Goal: Information Seeking & Learning: Learn about a topic

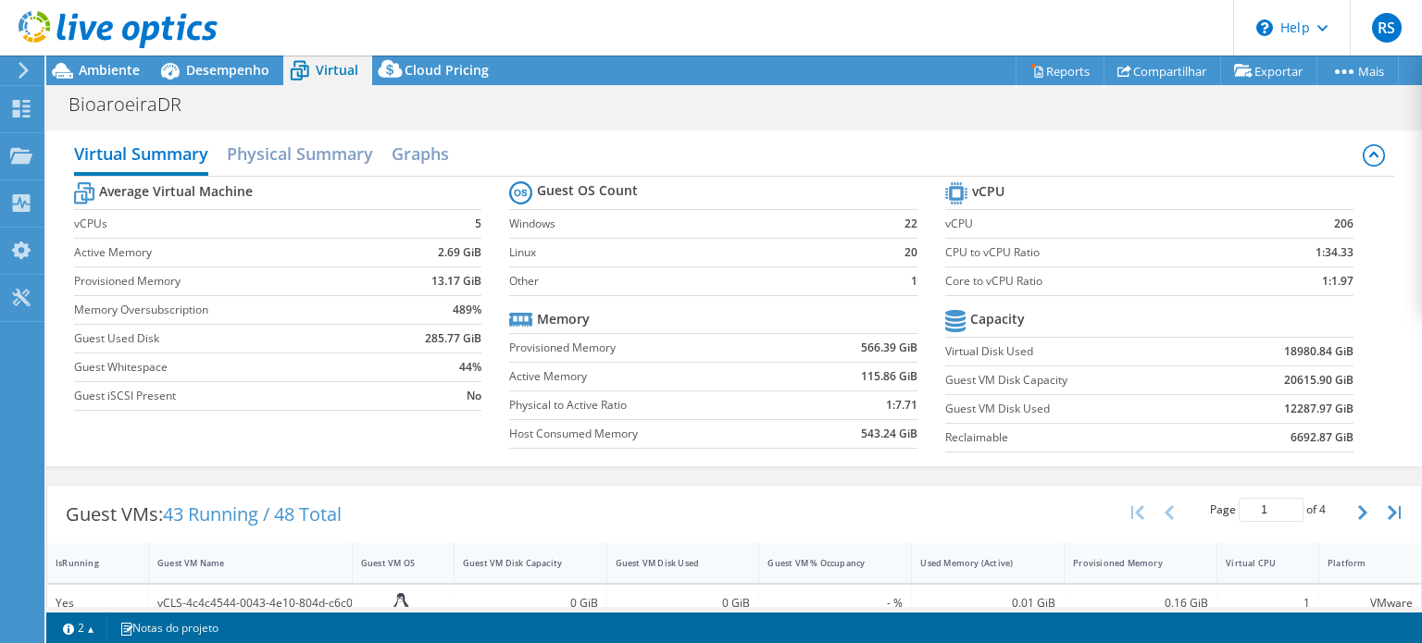
select select "USEast"
select select "USD"
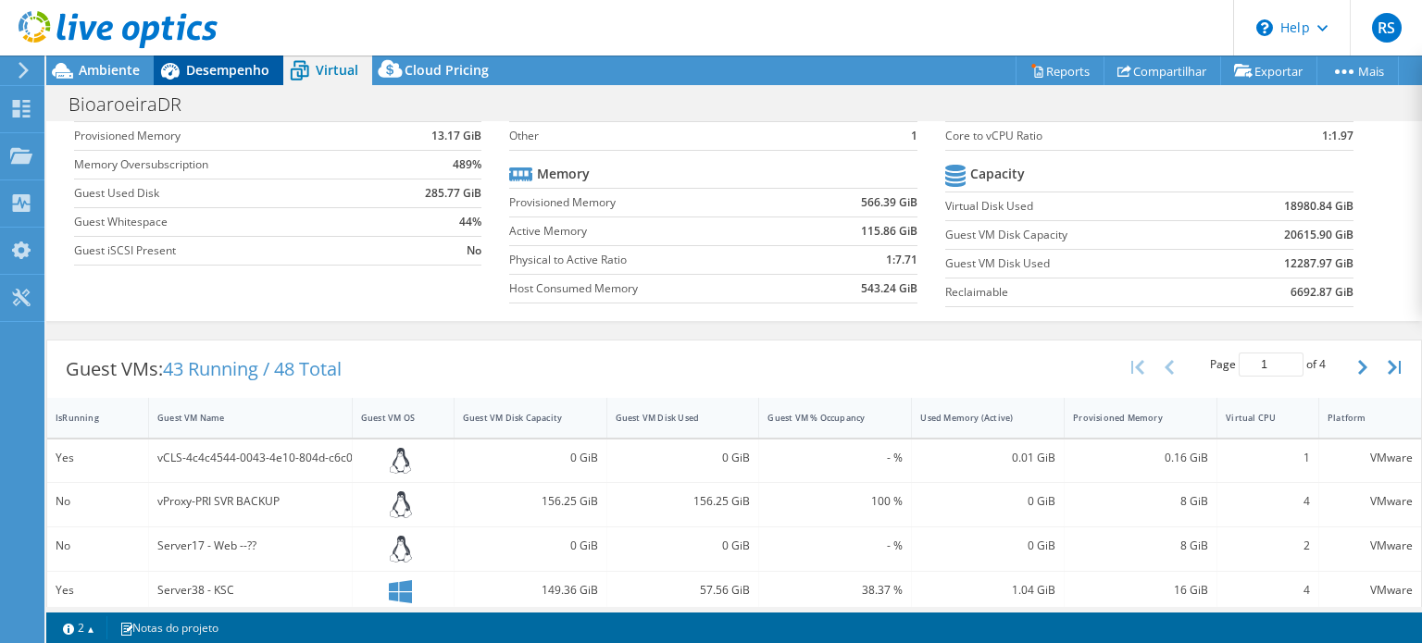
click at [192, 64] on span "Desempenho" at bounding box center [227, 70] width 83 height 18
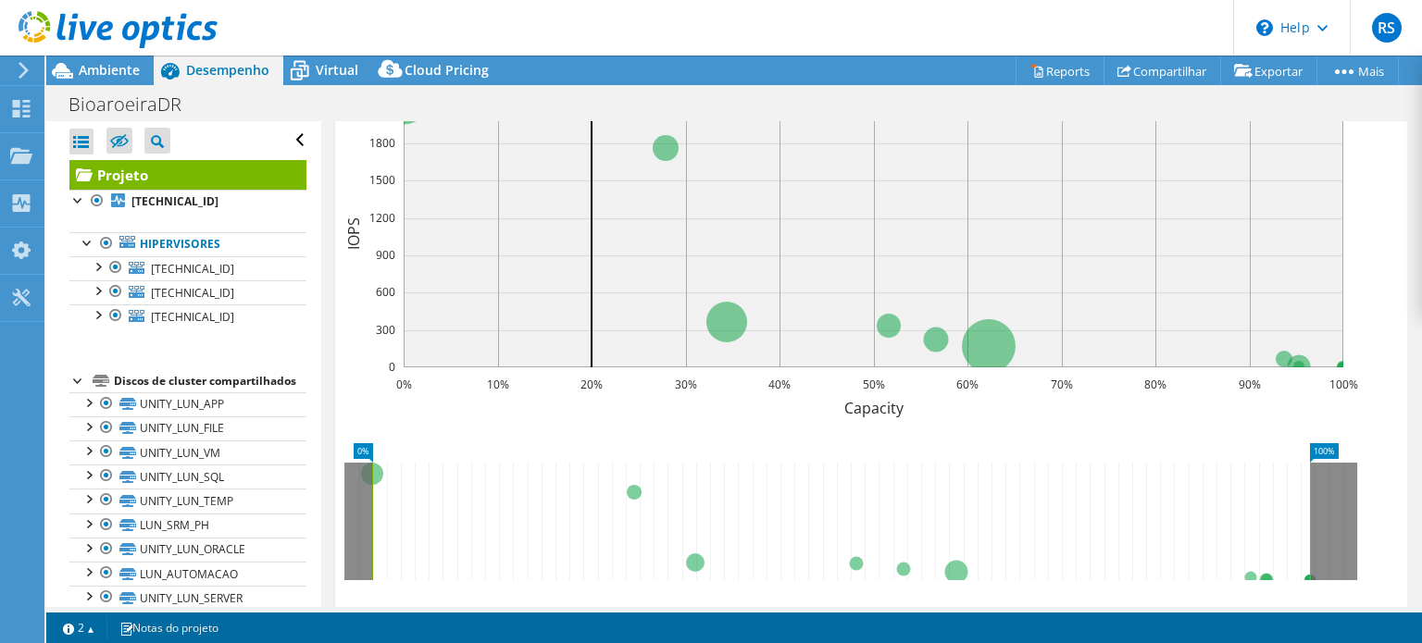
scroll to position [370, 0]
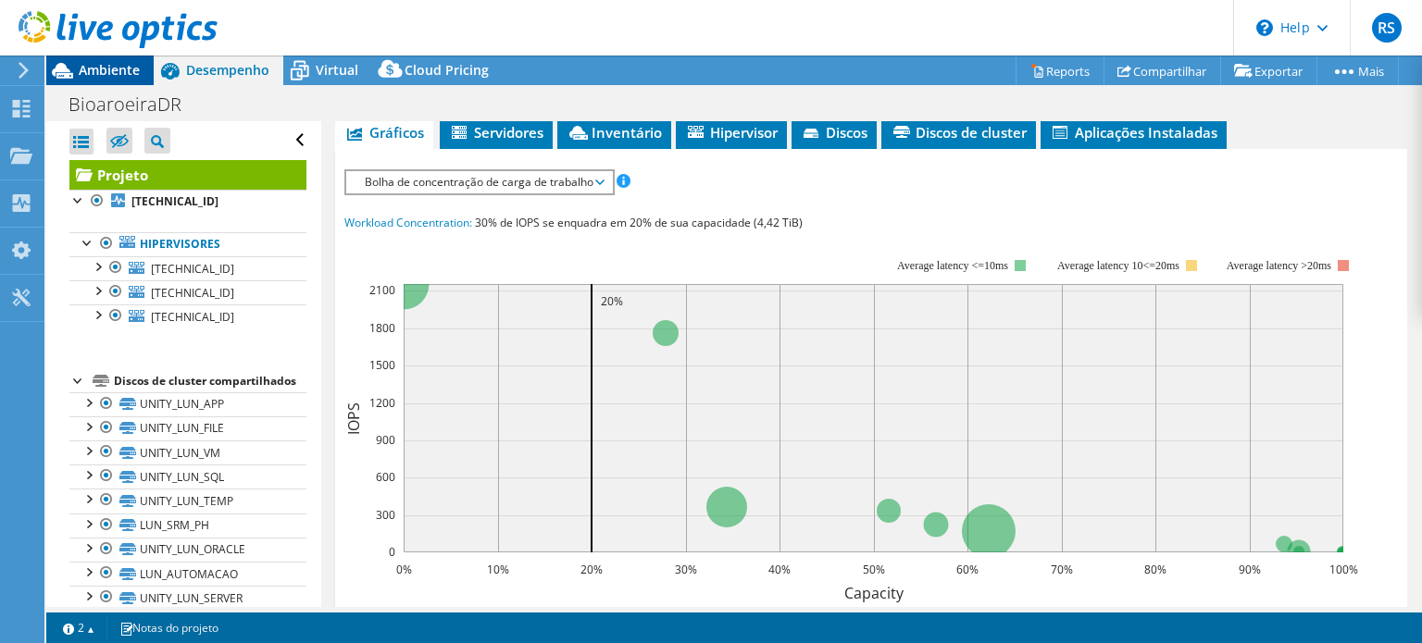
click at [116, 70] on span "Ambiente" at bounding box center [109, 70] width 61 height 18
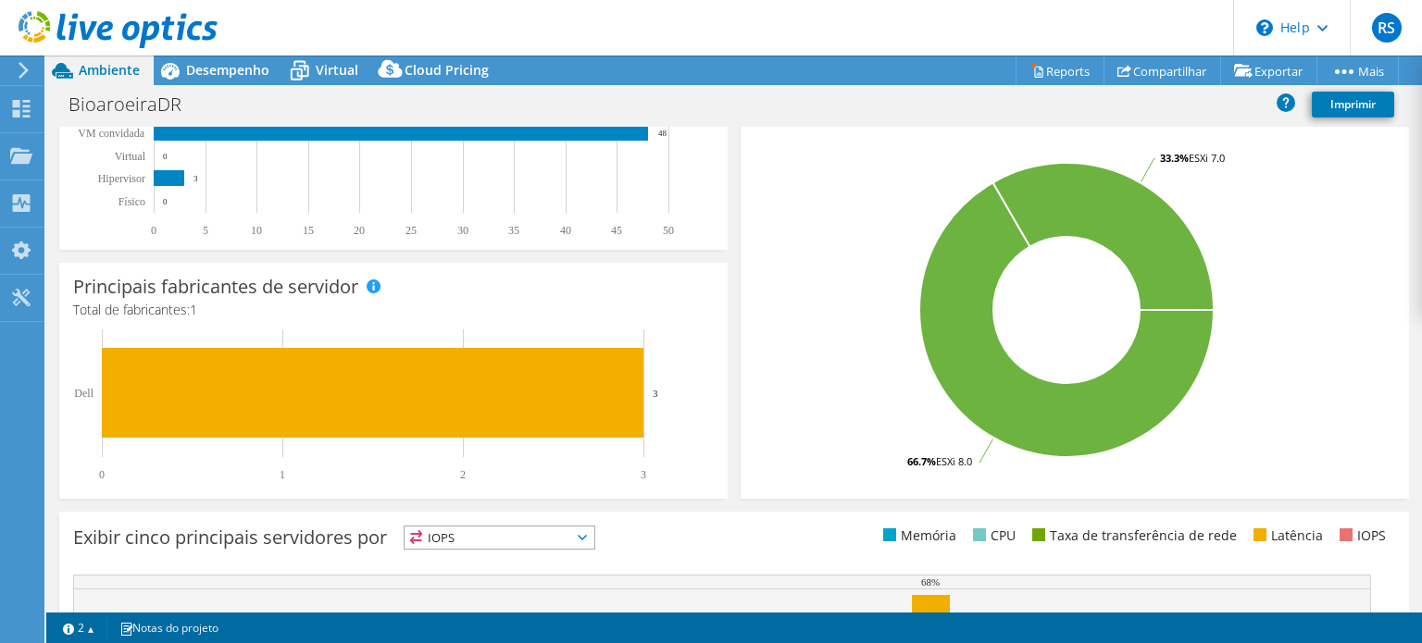
scroll to position [641, 0]
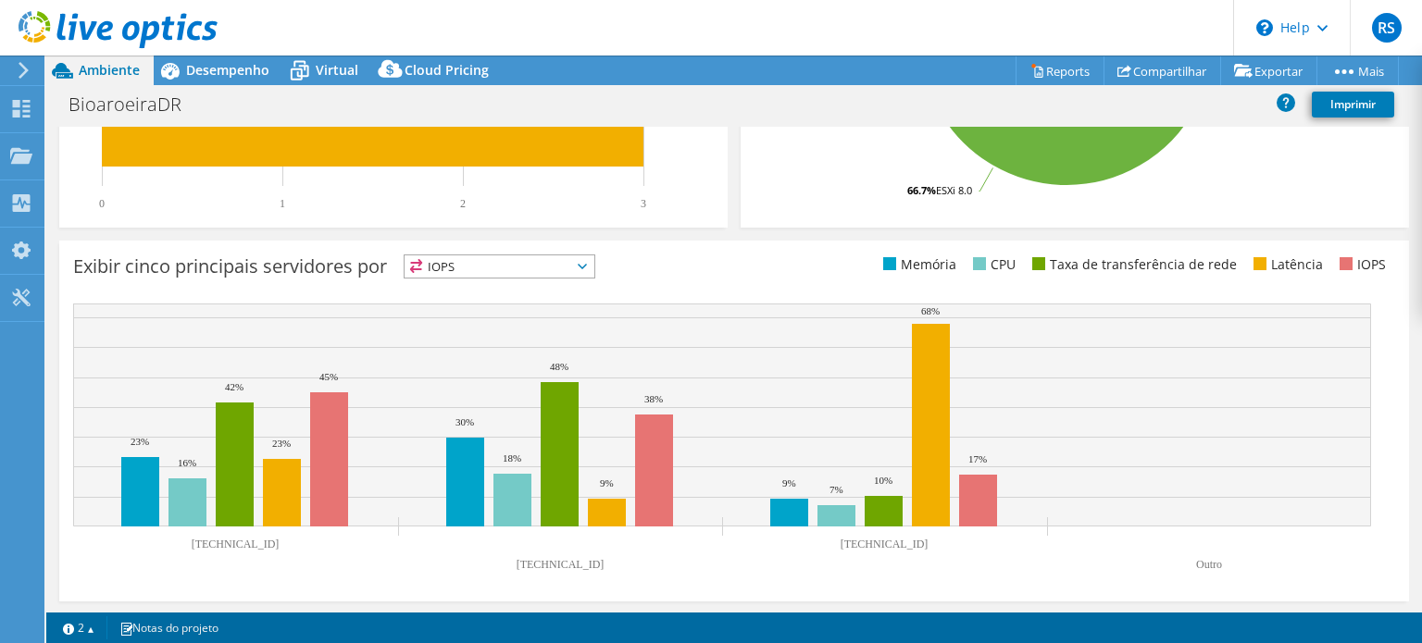
click at [556, 257] on span "IOPS" at bounding box center [499, 266] width 190 height 22
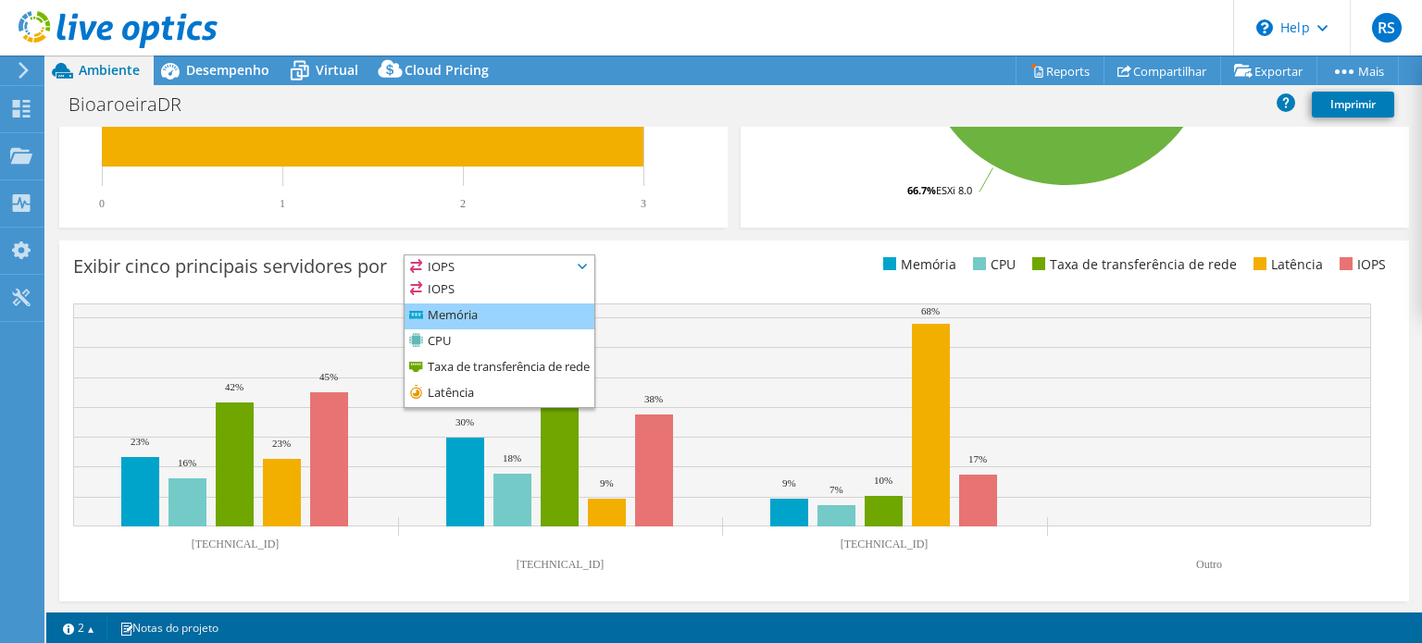
click at [436, 313] on li "Memória" at bounding box center [499, 317] width 190 height 26
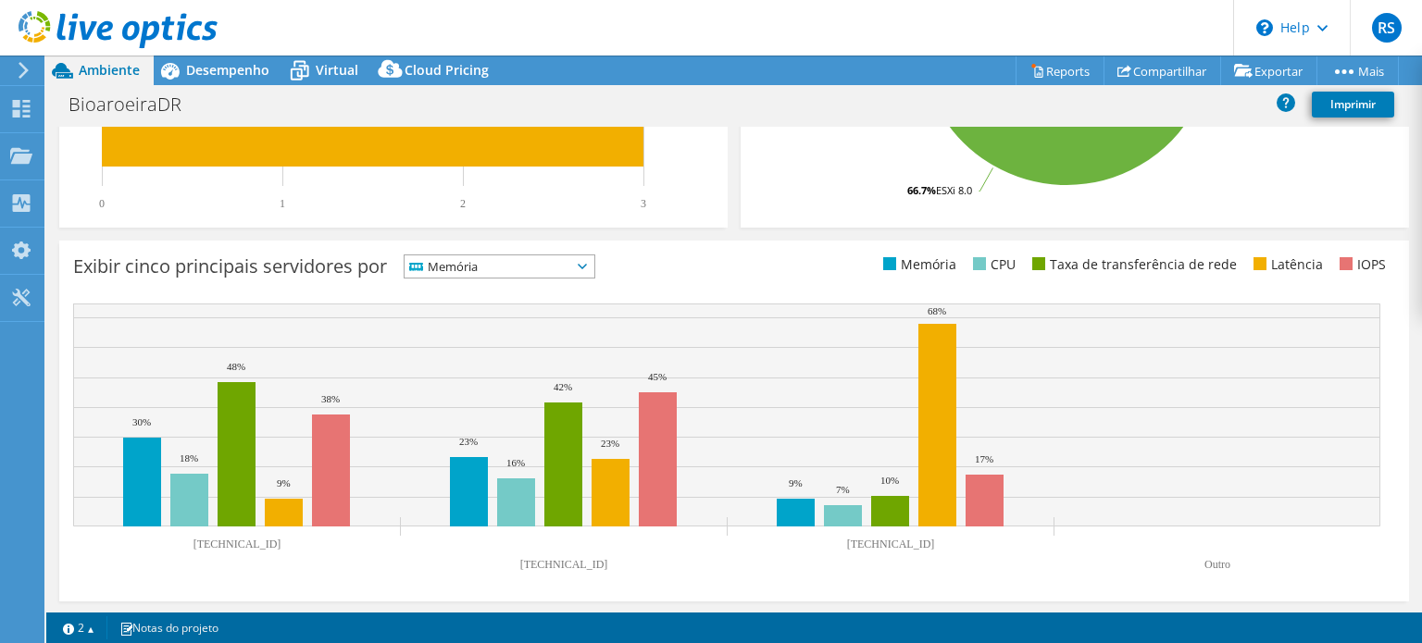
click at [533, 263] on span "Memória" at bounding box center [487, 266] width 167 height 22
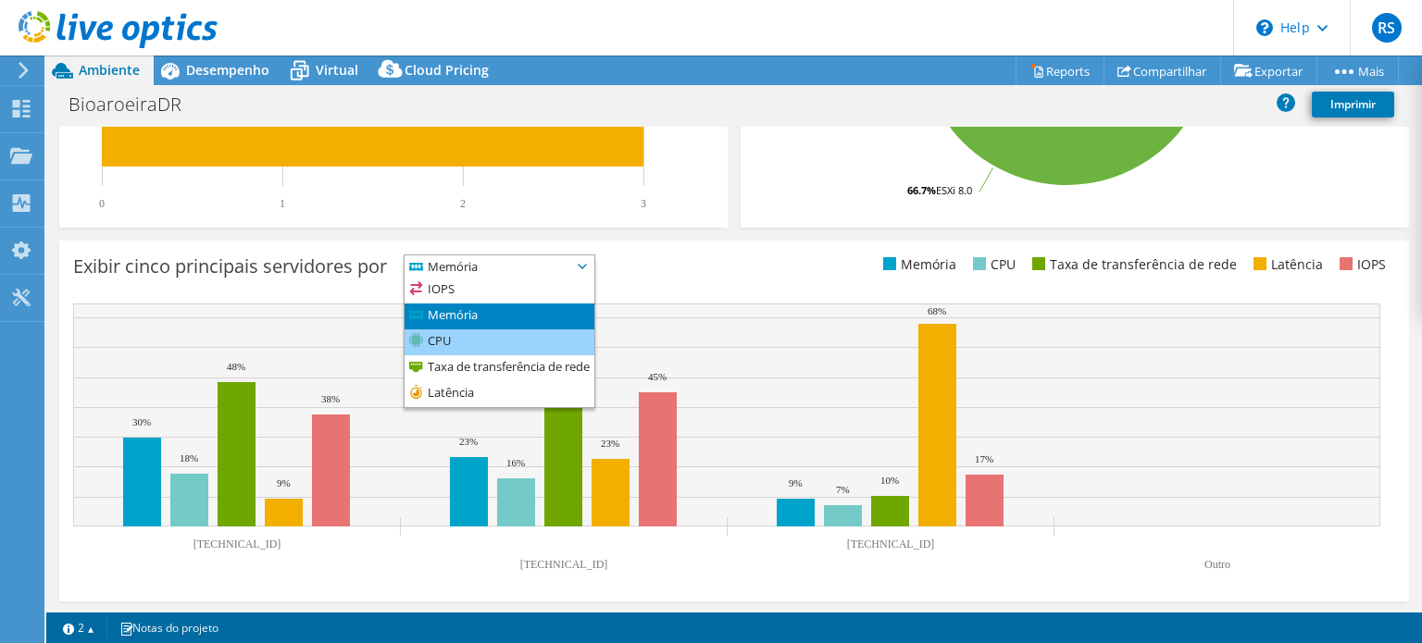
click at [485, 332] on li "CPU" at bounding box center [499, 343] width 190 height 26
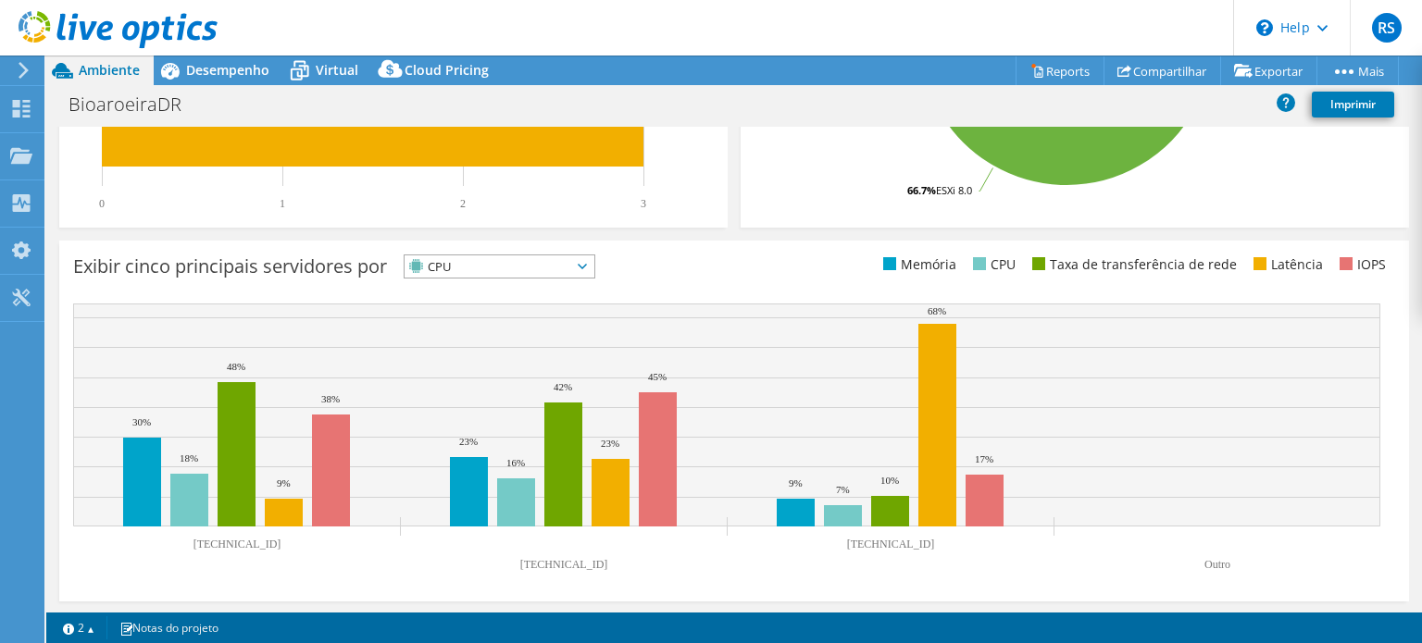
click at [571, 267] on span "CPU" at bounding box center [487, 266] width 167 height 22
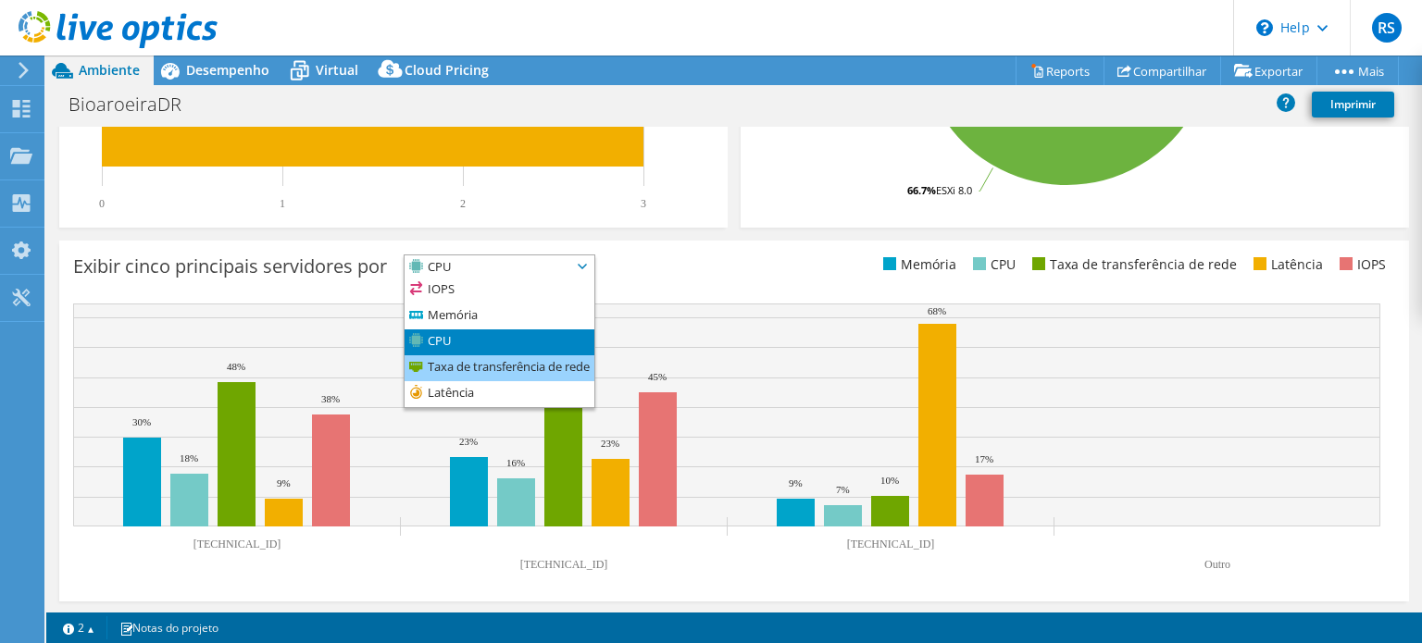
click at [498, 357] on li "Taxa de transferência de rede" at bounding box center [499, 368] width 190 height 26
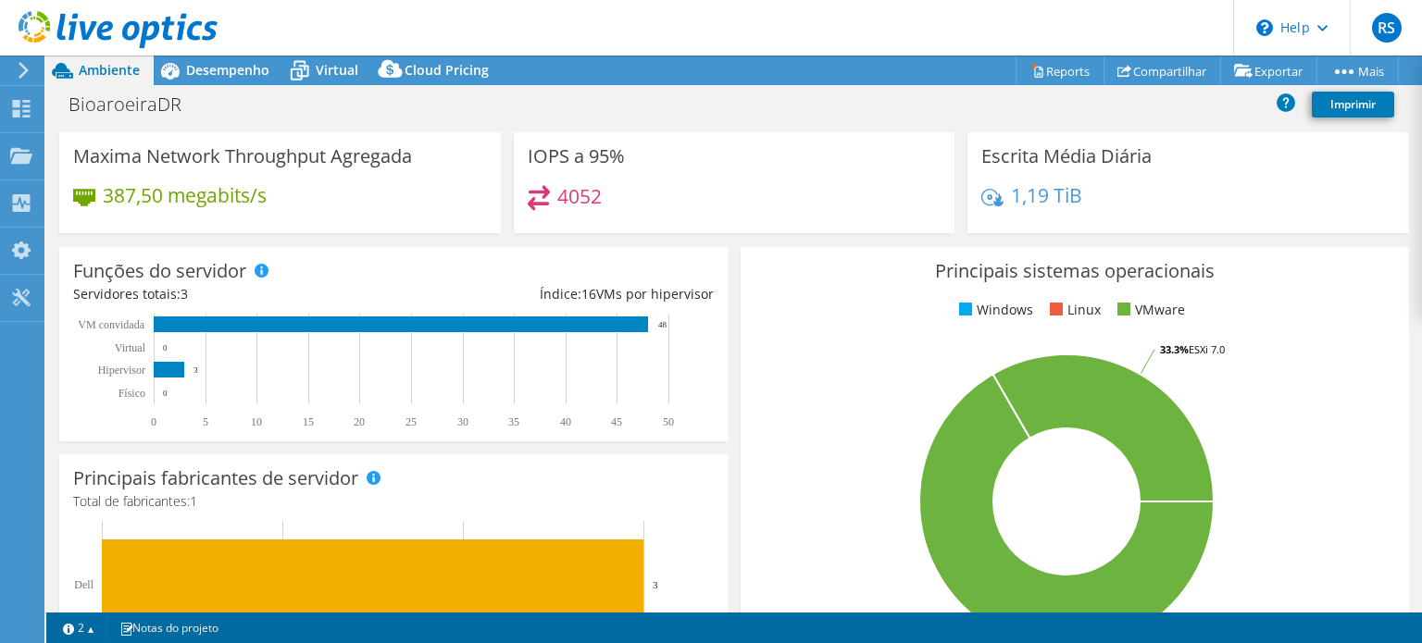
scroll to position [0, 0]
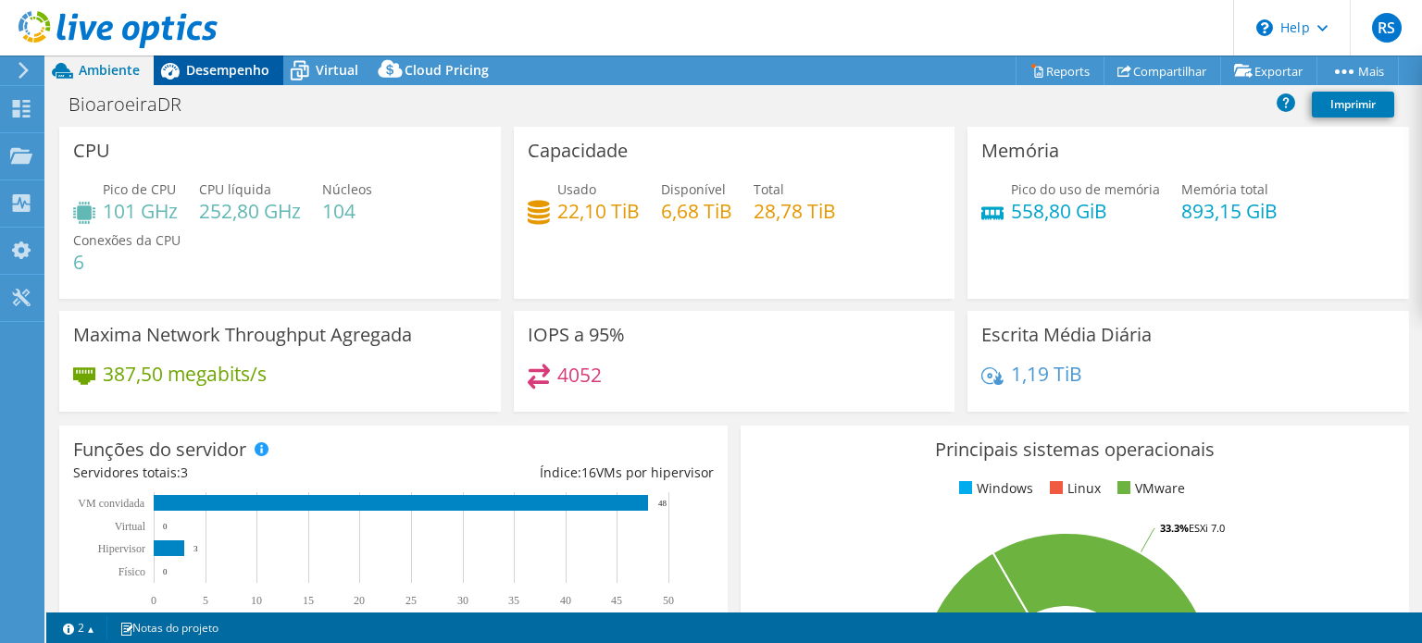
click at [207, 73] on span "Desempenho" at bounding box center [227, 70] width 83 height 18
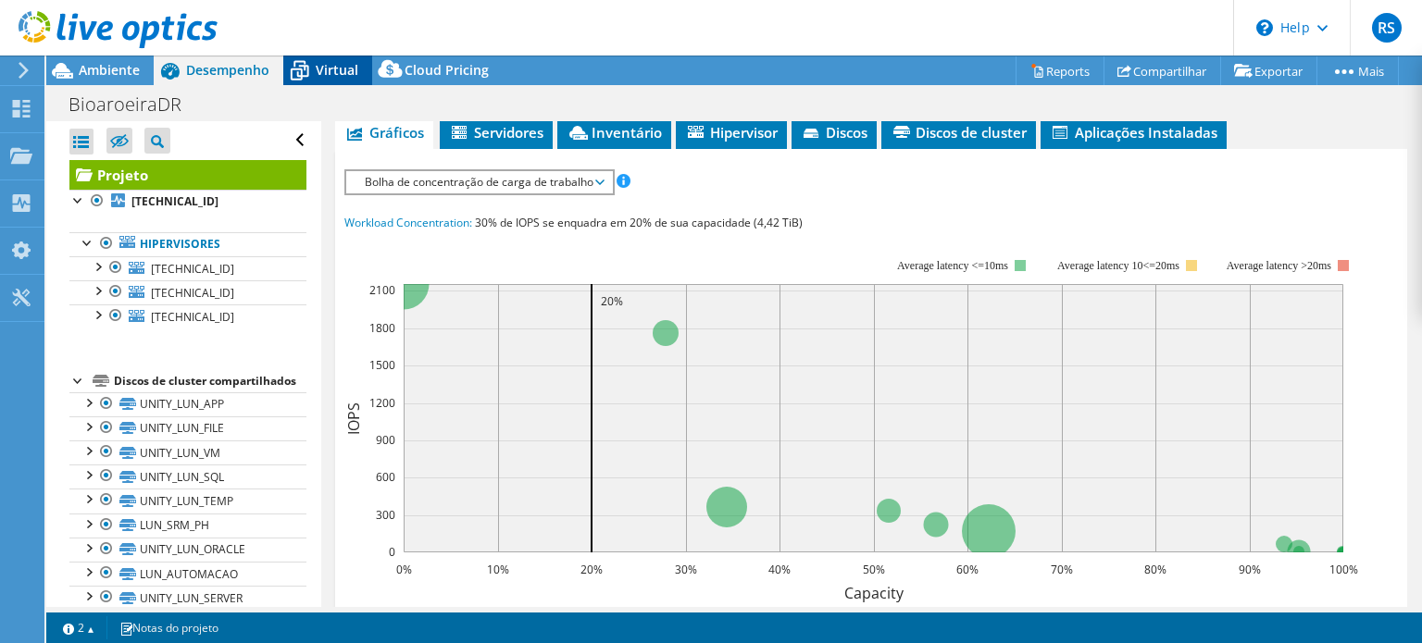
click at [311, 65] on icon at bounding box center [299, 71] width 32 height 32
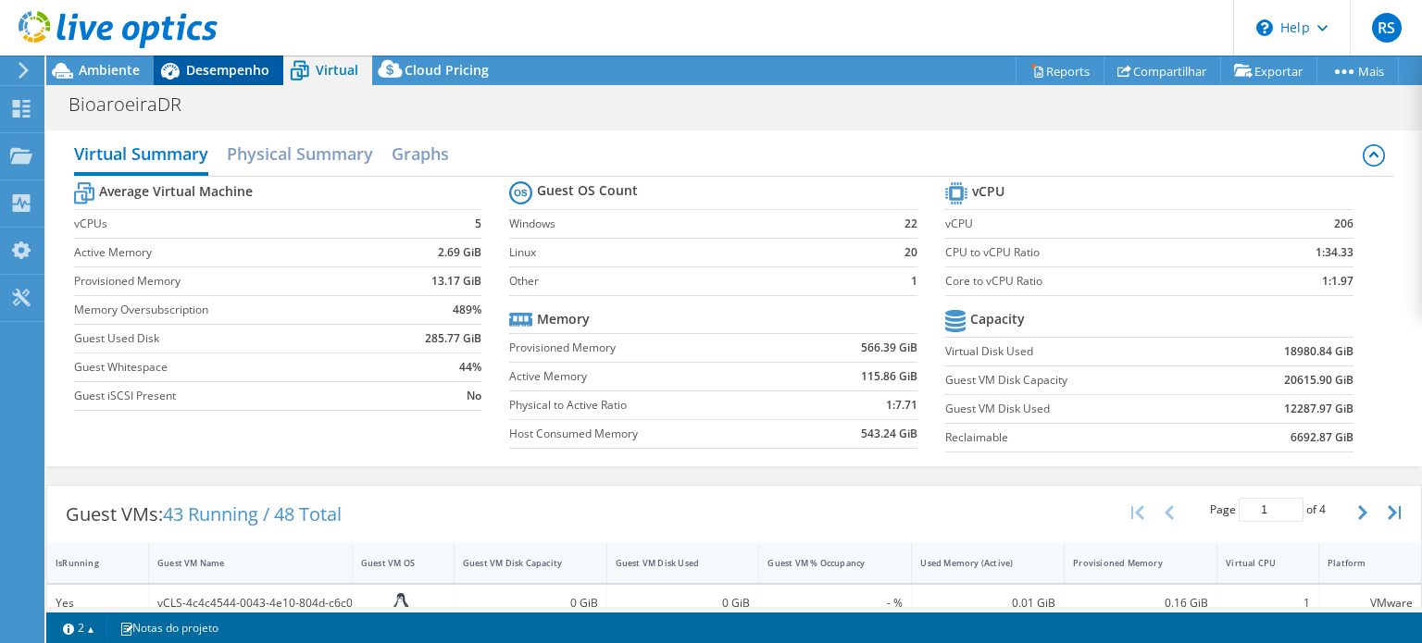
click at [181, 65] on icon at bounding box center [170, 71] width 32 height 32
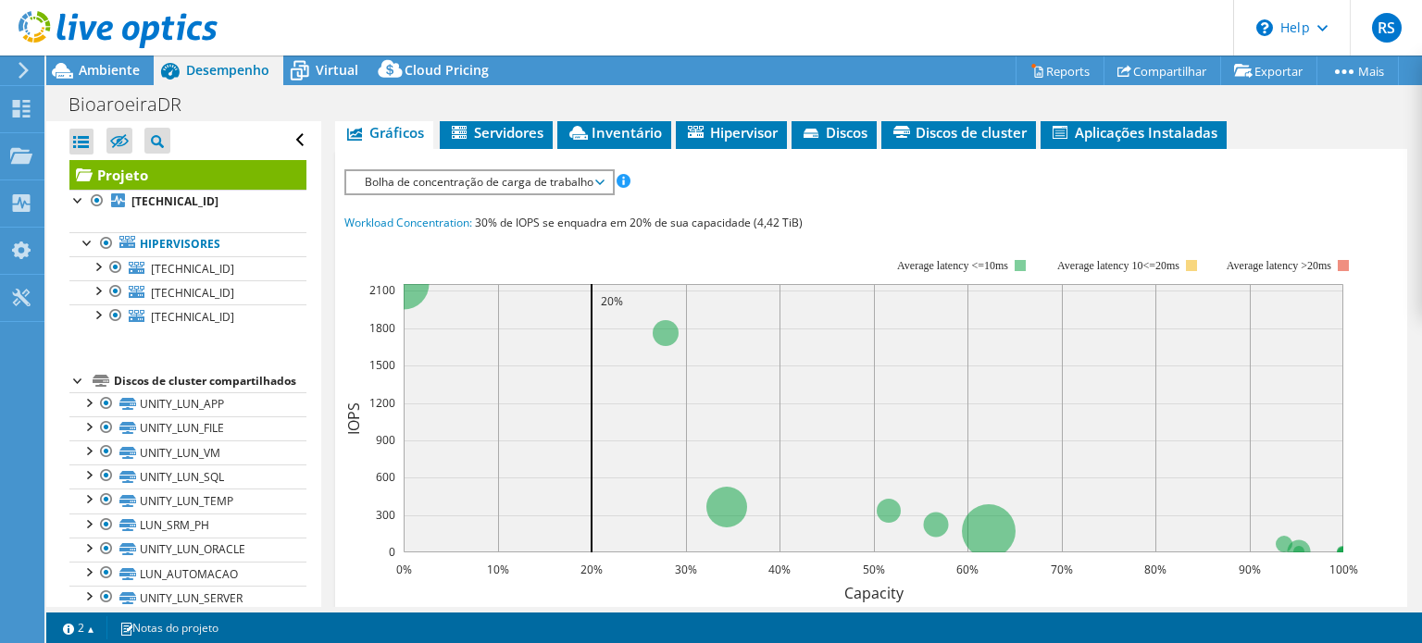
scroll to position [93, 0]
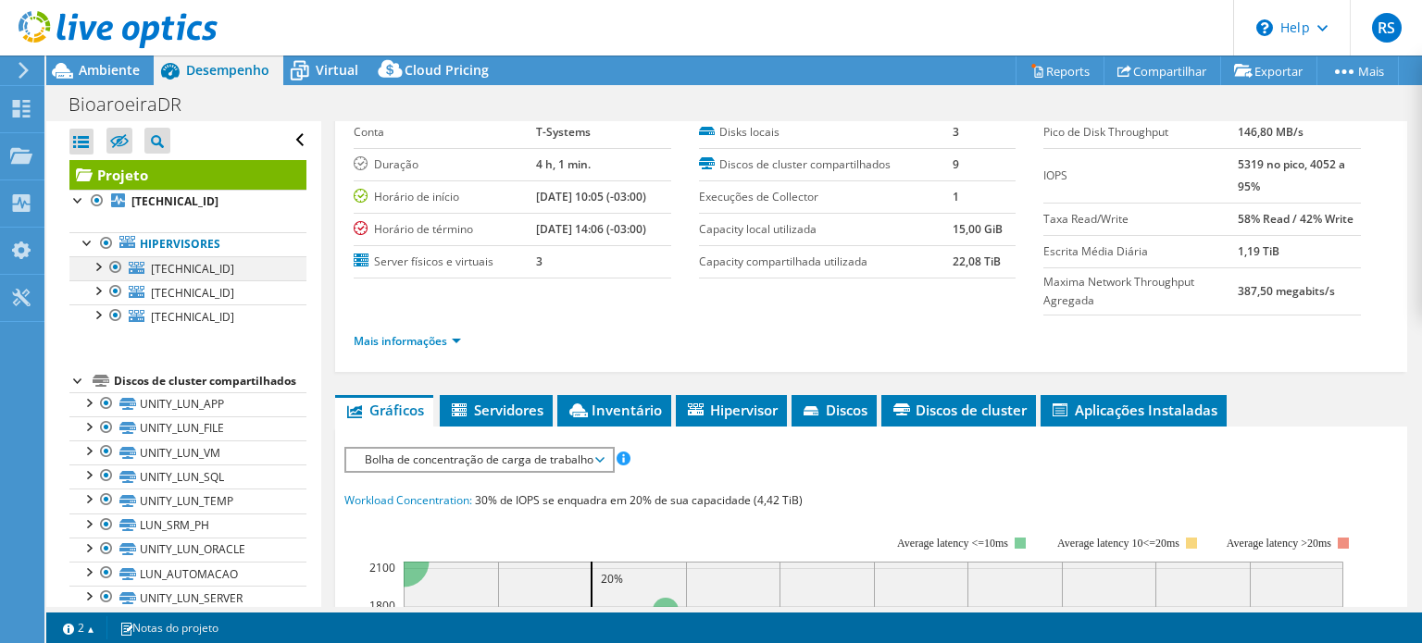
click at [96, 270] on div at bounding box center [97, 265] width 19 height 19
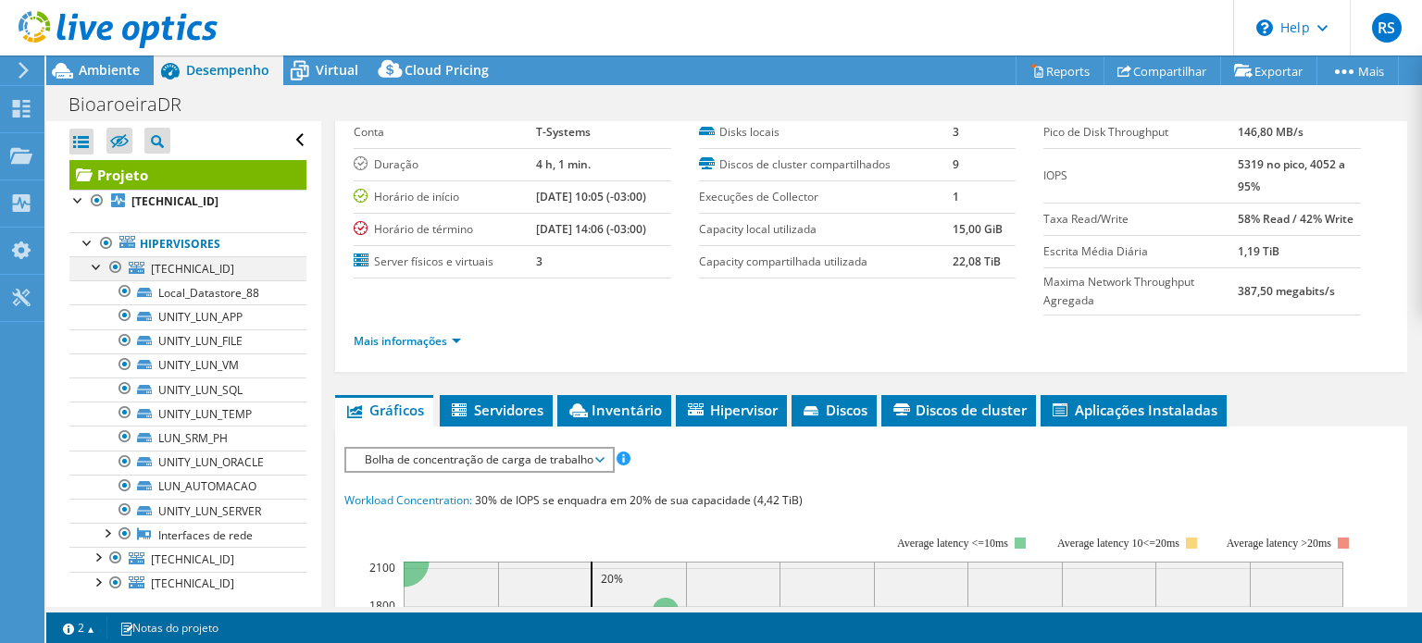
click at [93, 272] on div at bounding box center [97, 265] width 19 height 19
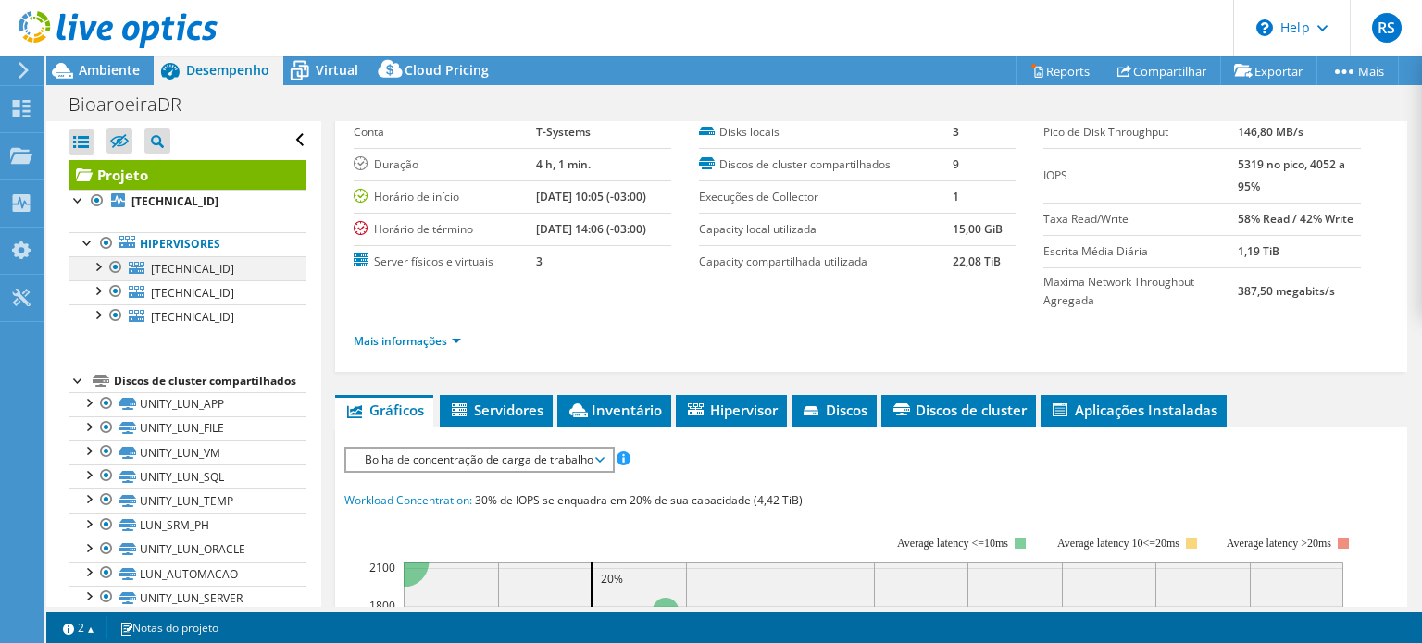
click at [100, 267] on div at bounding box center [97, 265] width 19 height 19
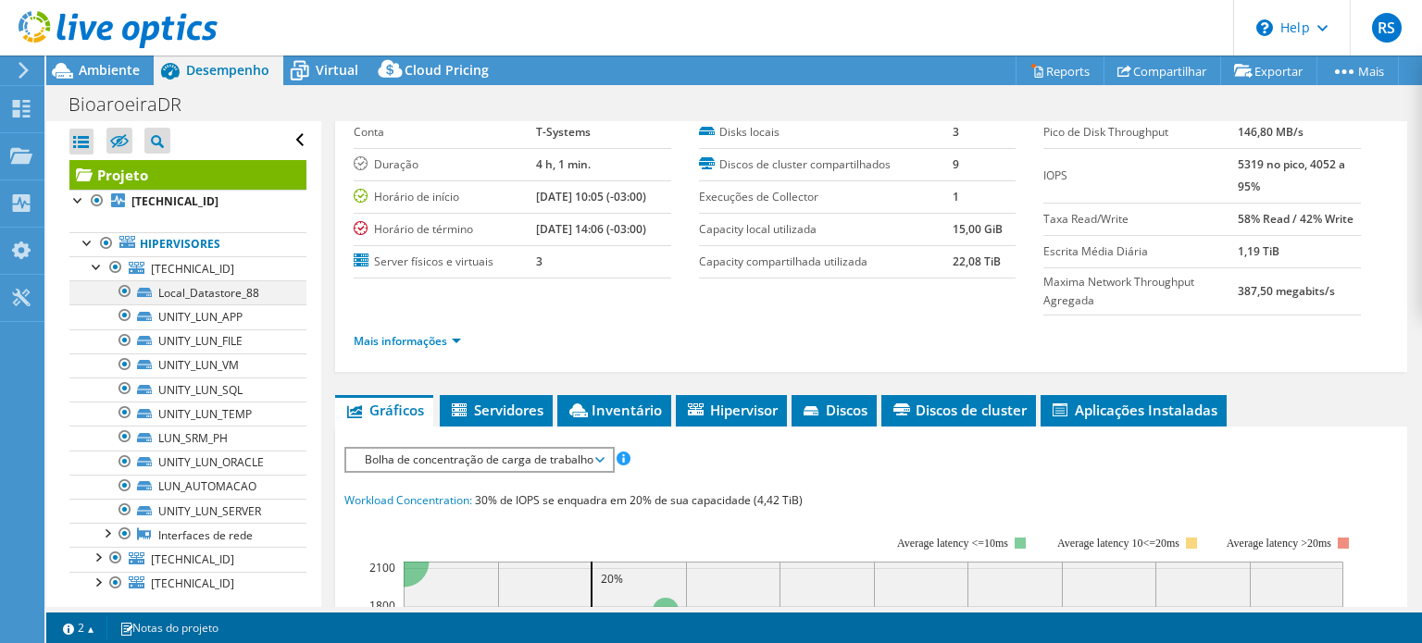
click at [118, 287] on div at bounding box center [125, 291] width 19 height 22
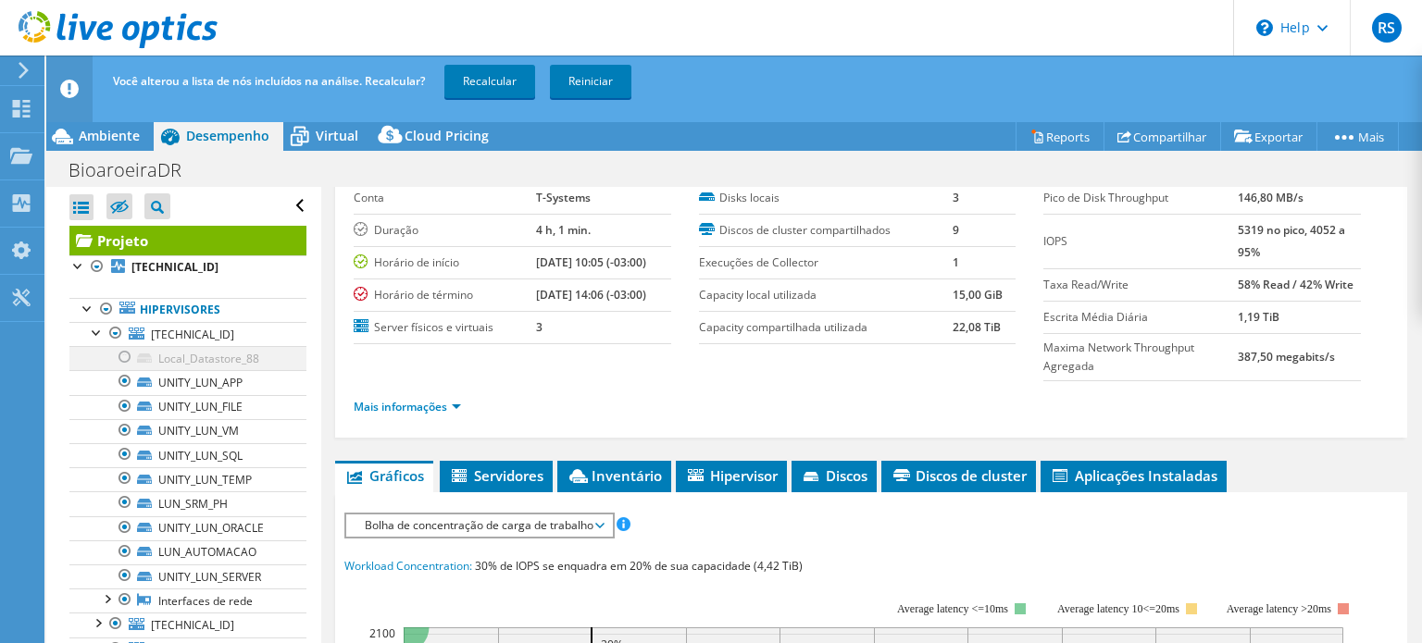
click at [123, 358] on div at bounding box center [125, 357] width 19 height 22
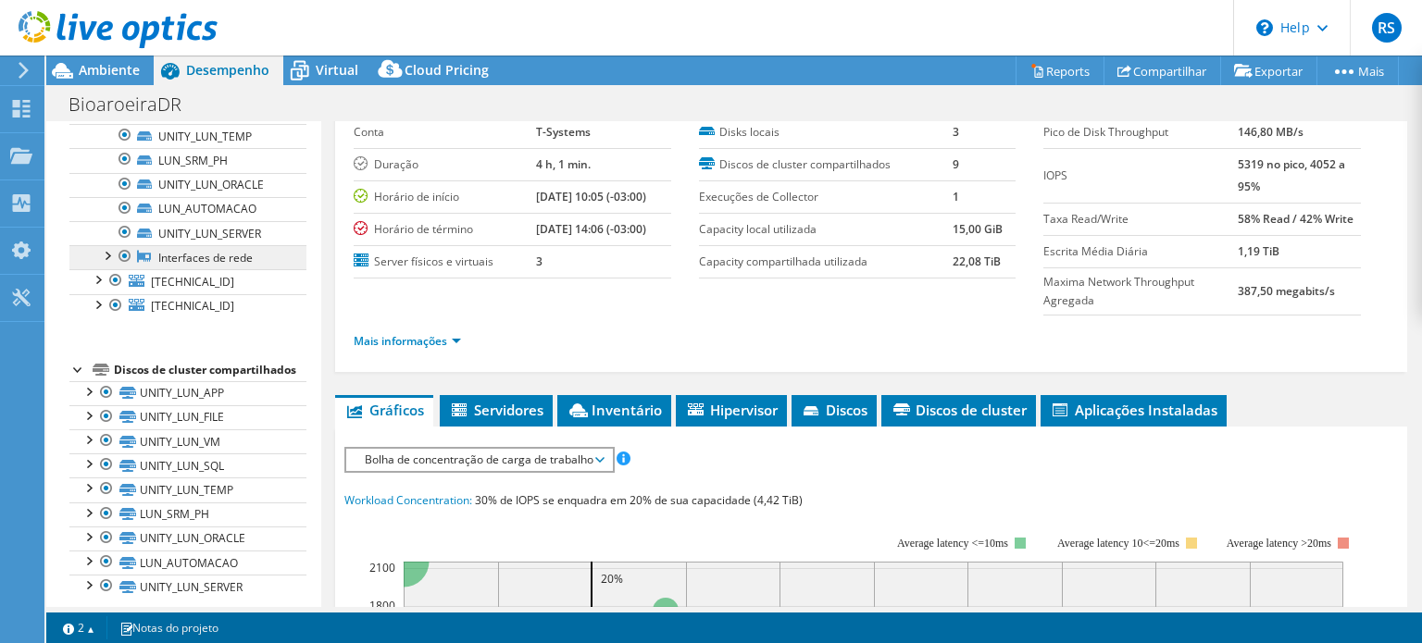
scroll to position [309, 0]
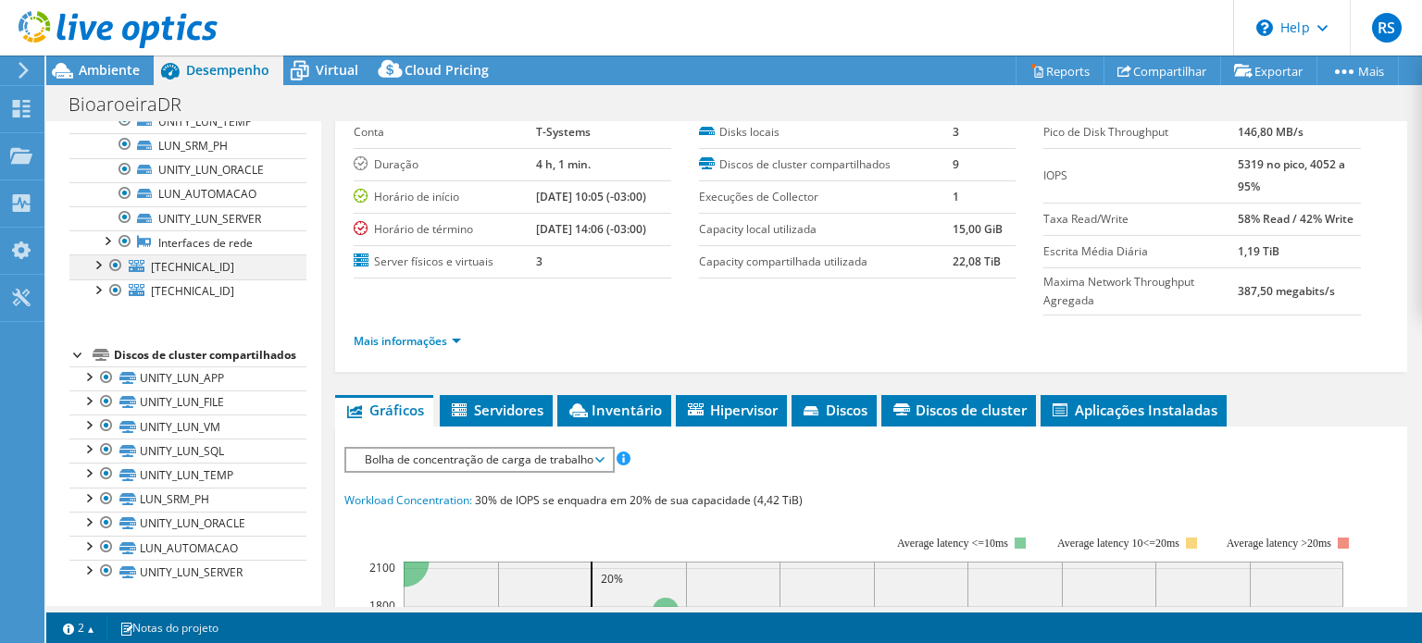
click at [97, 255] on div at bounding box center [97, 264] width 19 height 19
